Goal: Information Seeking & Learning: Understand process/instructions

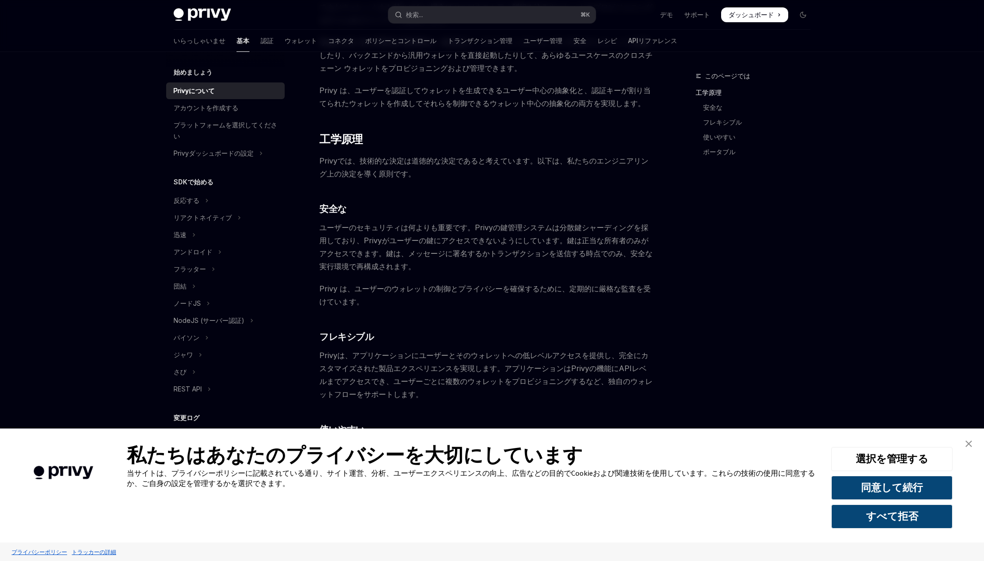
scroll to position [425, 0]
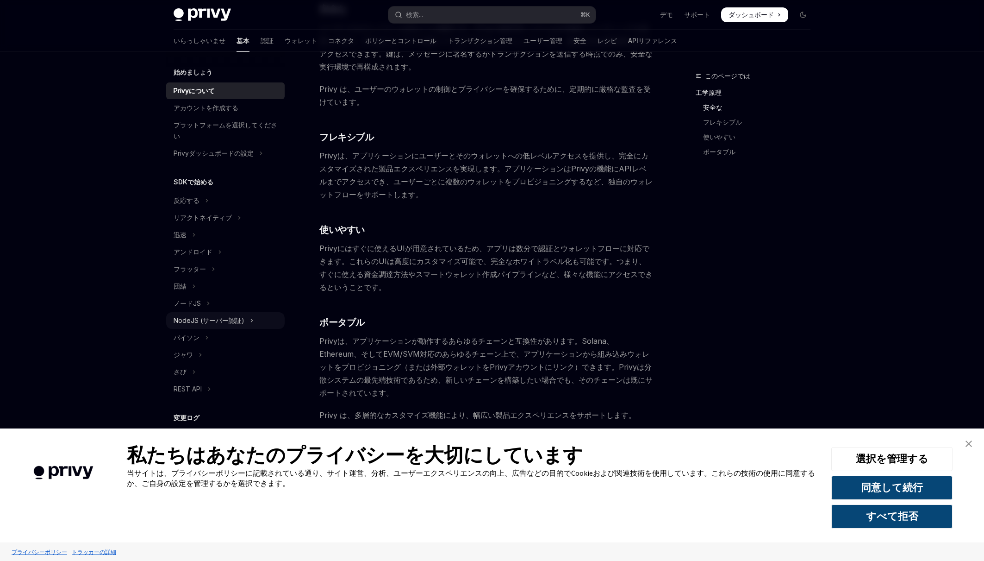
click at [212, 317] on font "NodeJS (サーバー認証)" at bounding box center [209, 320] width 71 height 8
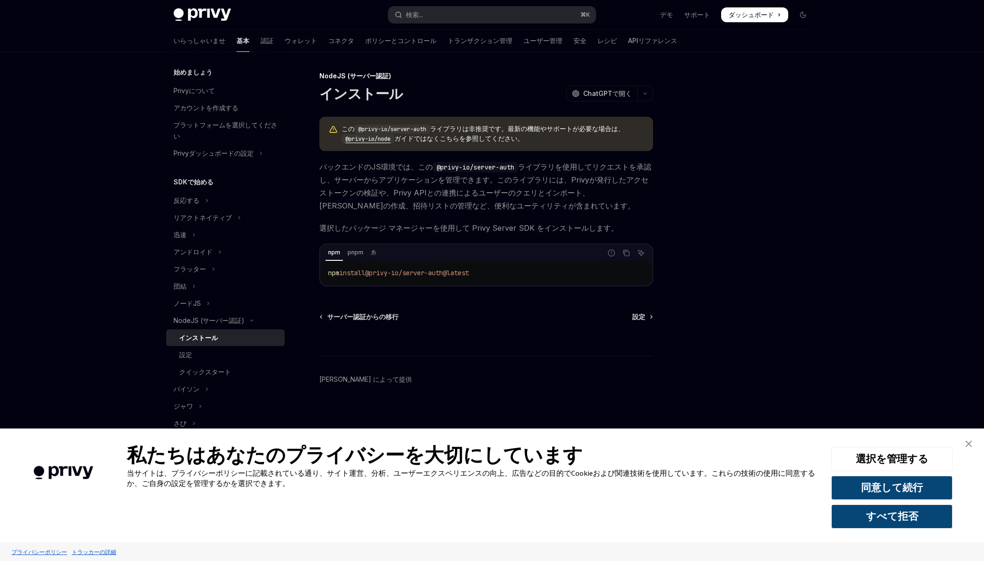
click at [423, 270] on span "@privy-io/server-auth@latest" at bounding box center [417, 272] width 104 height 8
drag, startPoint x: 456, startPoint y: 272, endPoint x: 375, endPoint y: 272, distance: 81.0
click at [375, 272] on span "@privy-io/server-auth@latest" at bounding box center [417, 272] width 104 height 8
click at [373, 139] on code "@privy-io/node" at bounding box center [368, 138] width 53 height 9
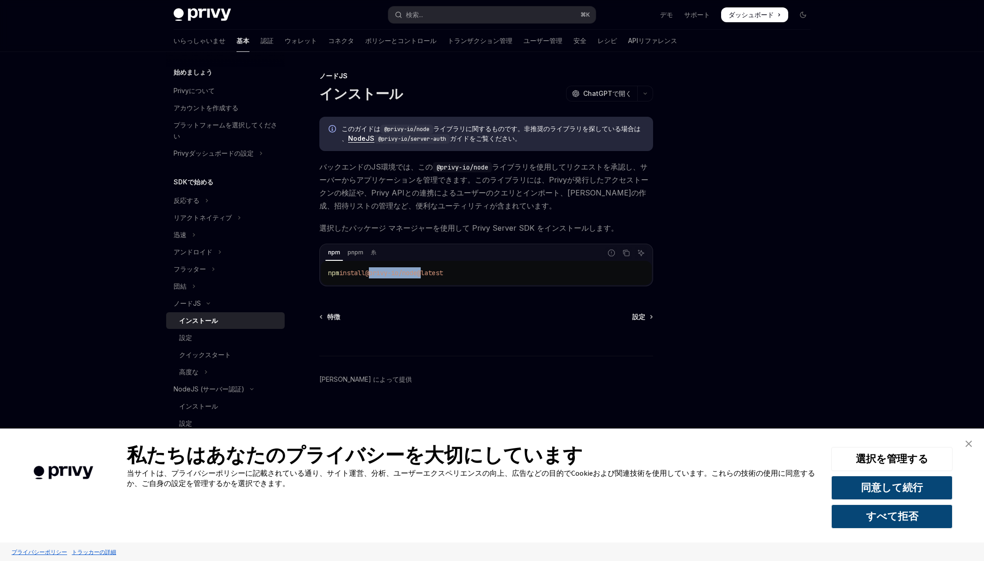
drag, startPoint x: 429, startPoint y: 273, endPoint x: 374, endPoint y: 273, distance: 54.6
click at [374, 273] on span "@privy-io/node@latest" at bounding box center [404, 272] width 78 height 8
type textarea "*"
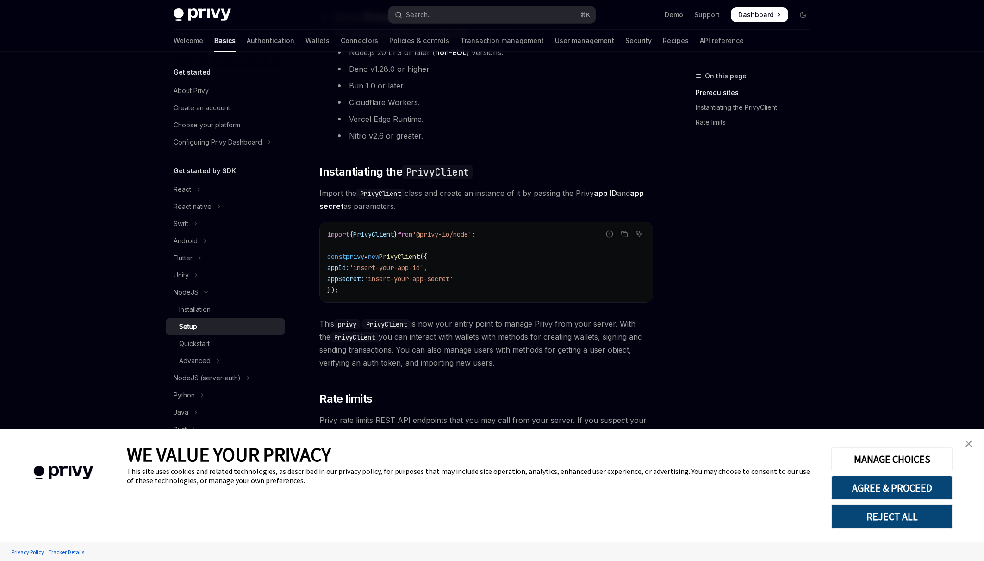
scroll to position [177, 0]
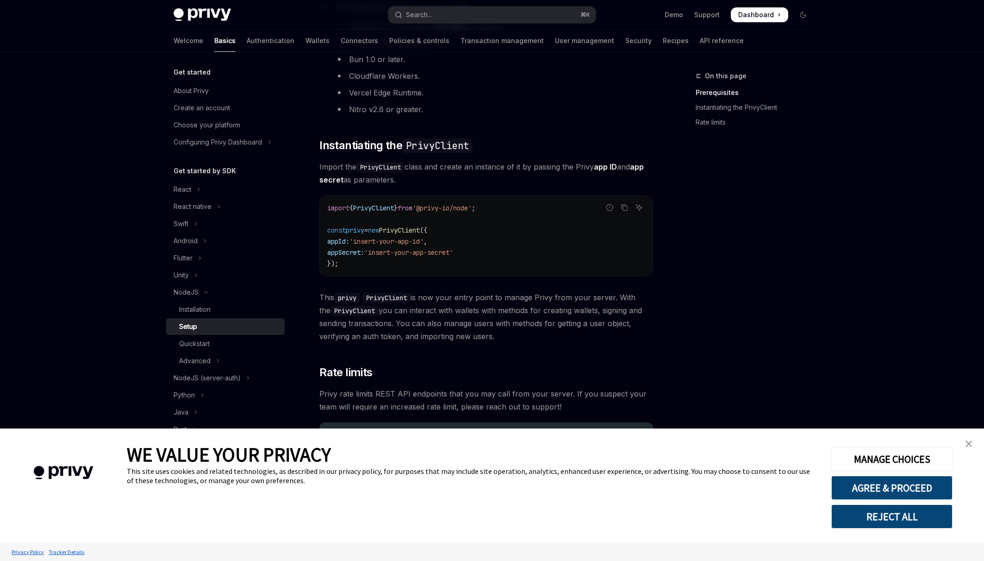
type textarea "*"
